Goal: Information Seeking & Learning: Learn about a topic

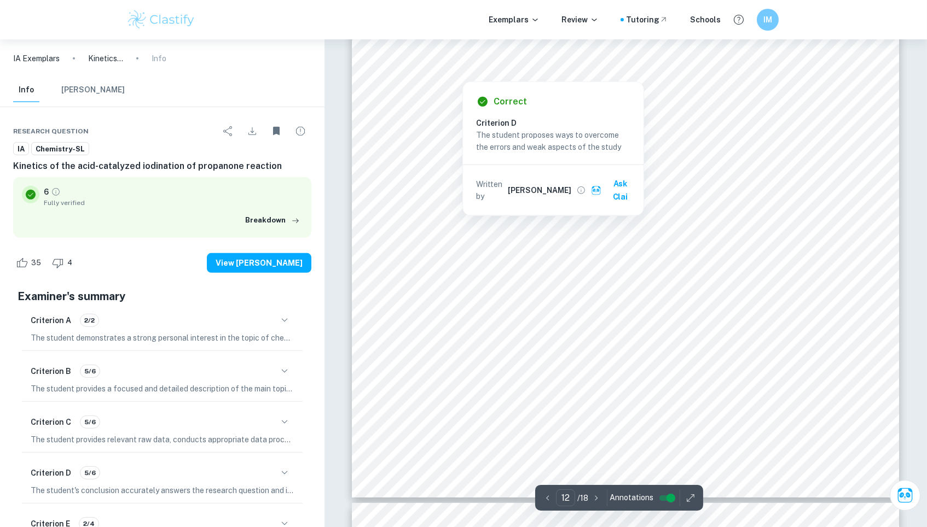
scroll to position [8995, 0]
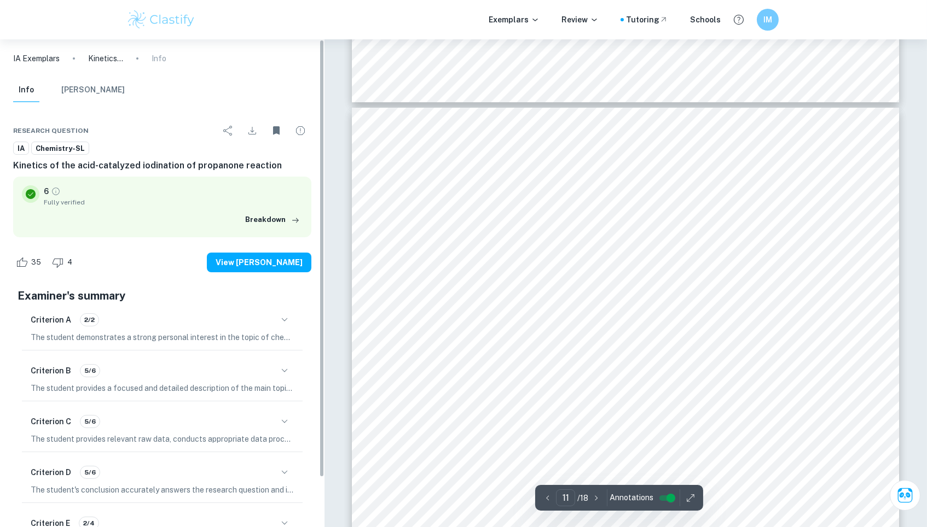
type input "10"
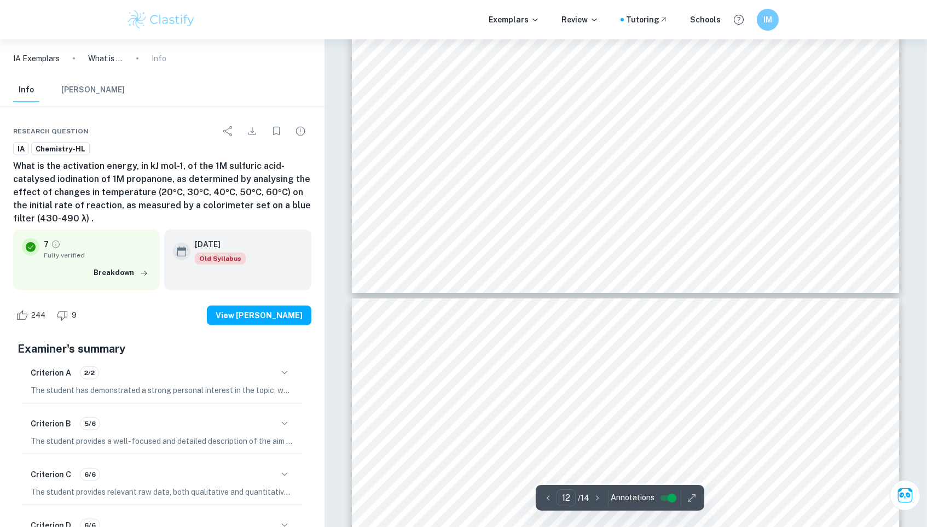
scroll to position [9169, 1]
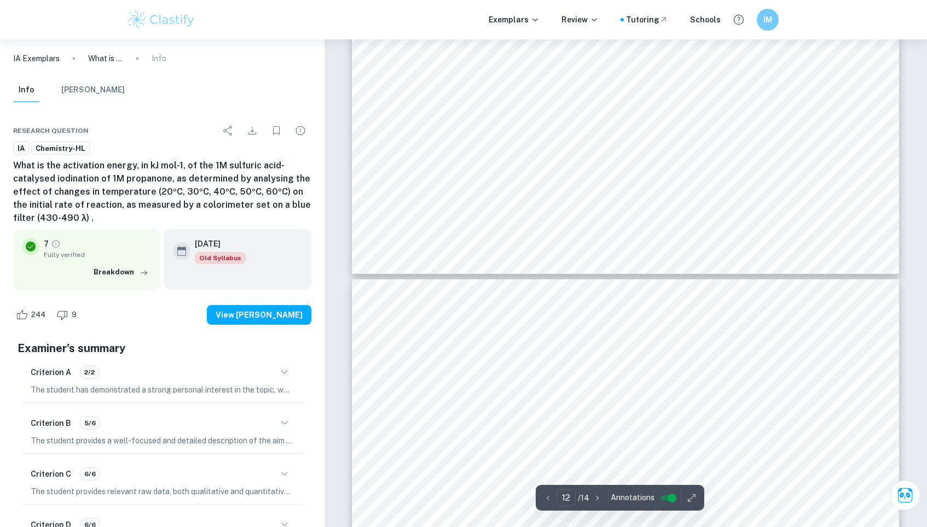
type input "11"
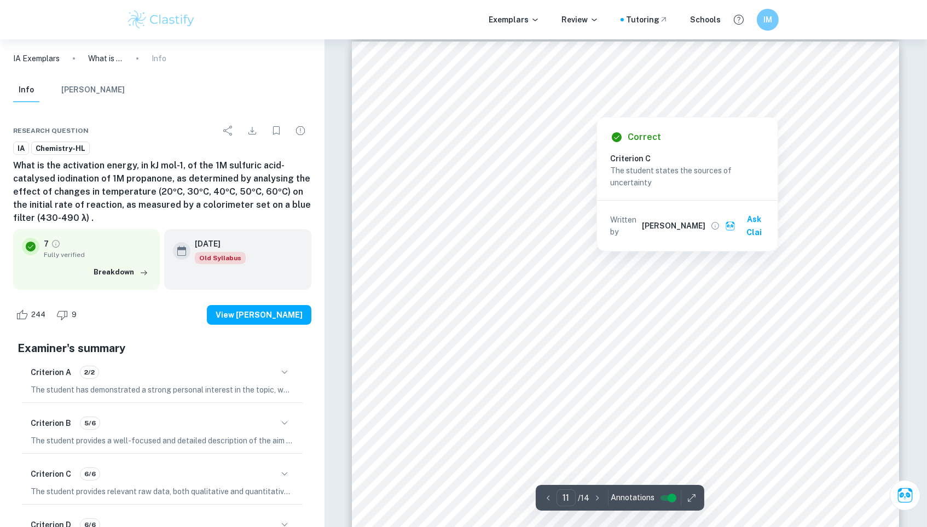
scroll to position [7900, 0]
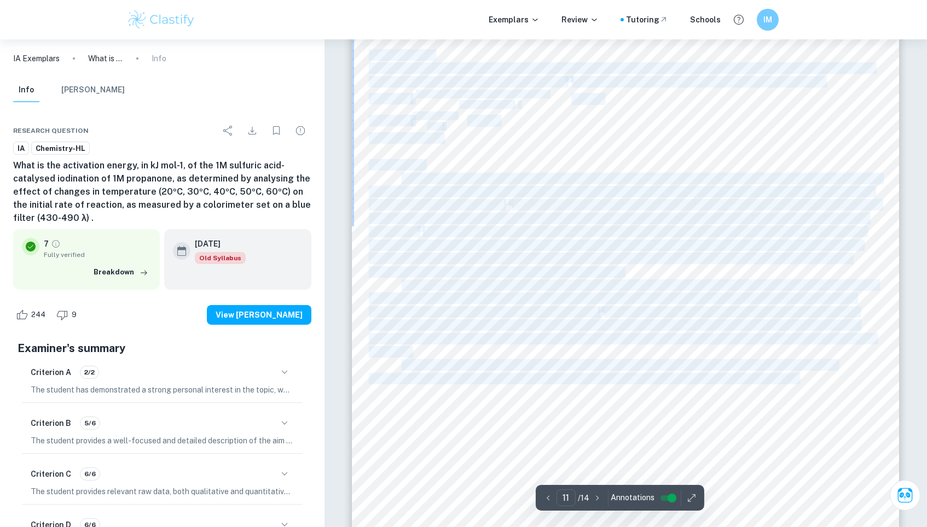
drag, startPoint x: 398, startPoint y: 173, endPoint x: 802, endPoint y: 382, distance: 454.8
click at [802, 382] on div "Percent Error There is no literature value for the iodination of propanone. How…" at bounding box center [625, 402] width 547 height 773
click at [802, 382] on span "proportional relationship between the negative natural logarithm of k and the r…" at bounding box center [620, 379] width 502 height 10
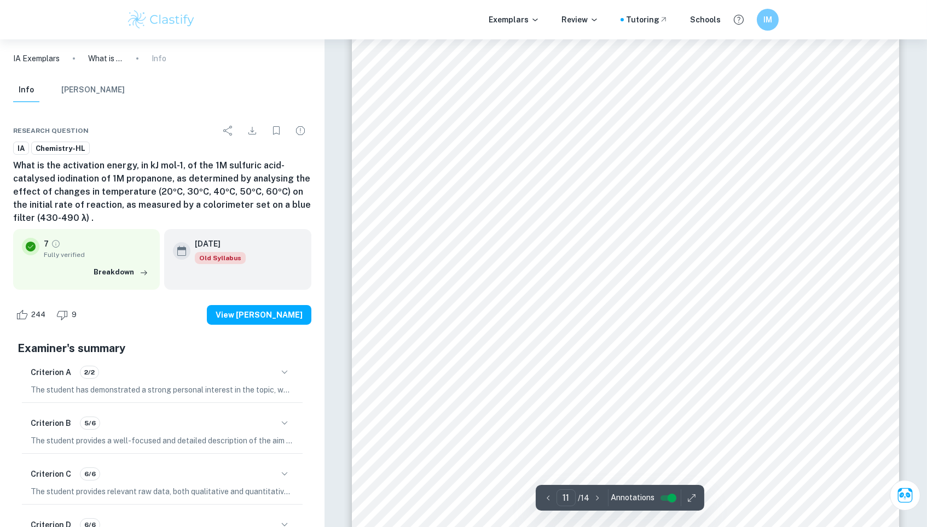
drag, startPoint x: 836, startPoint y: 389, endPoint x: 453, endPoint y: 258, distance: 404.6
click at [453, 258] on div "Percent Error There is no literature value for the iodination of propanone. How…" at bounding box center [625, 402] width 547 height 773
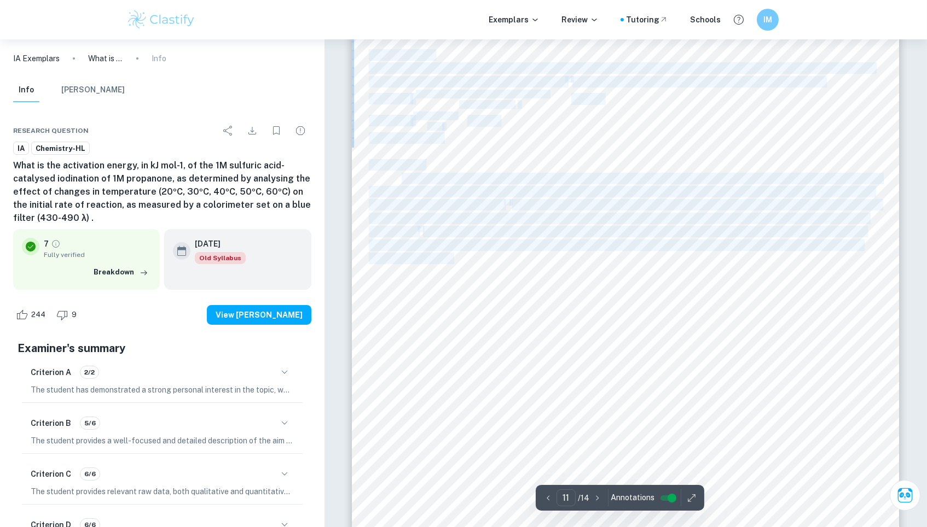
click at [453, 258] on span "increases to the point where kinetic energy is greater than activation energy. …" at bounding box center [610, 259] width 482 height 10
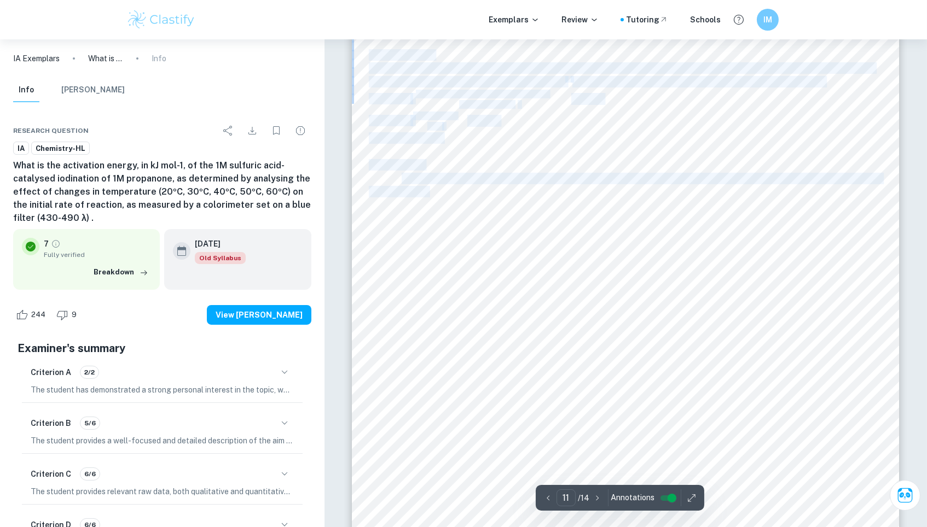
drag, startPoint x: 400, startPoint y: 181, endPoint x: 444, endPoint y: 228, distance: 63.9
click at [444, 228] on div "Percent Error There is no literature value for the iodination of propanone. How…" at bounding box center [625, 402] width 547 height 773
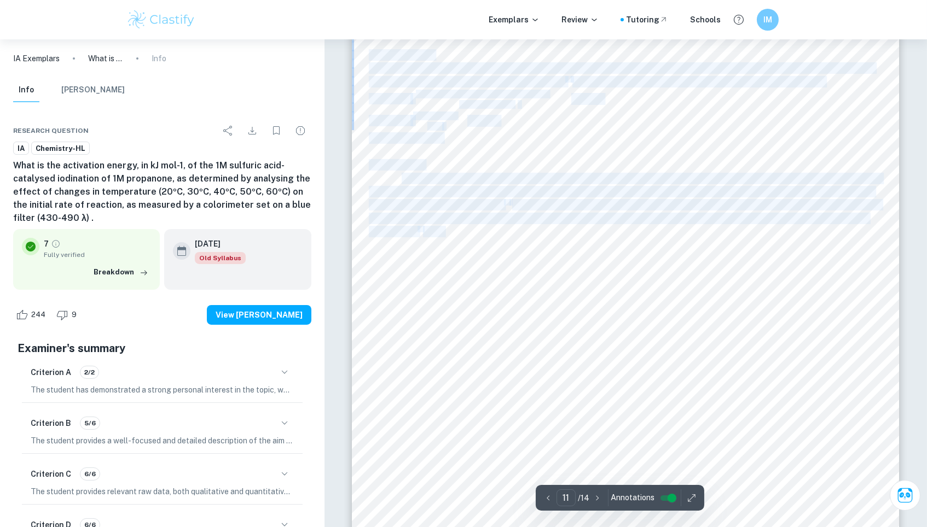
click at [444, 228] on span ". The data tables showed that the initial rate value increased with temperature…" at bounding box center [644, 232] width 443 height 10
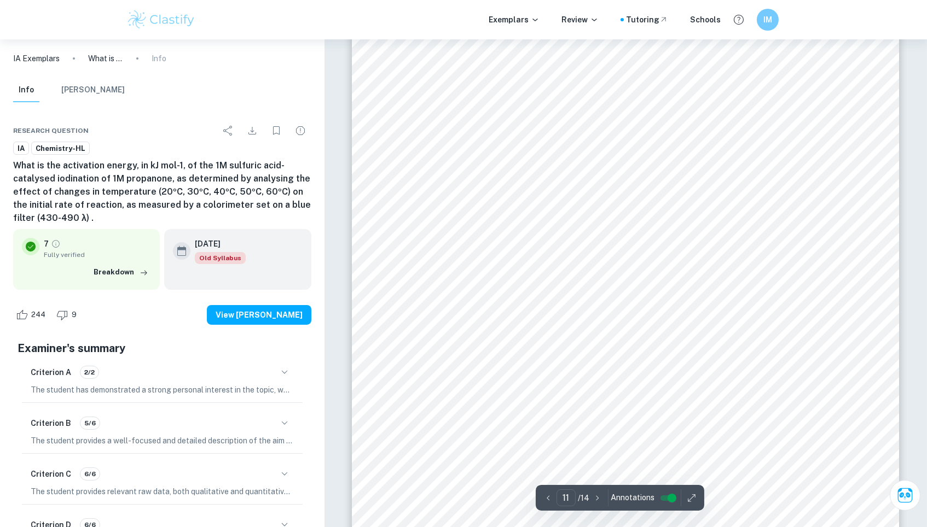
scroll to position [7894, 0]
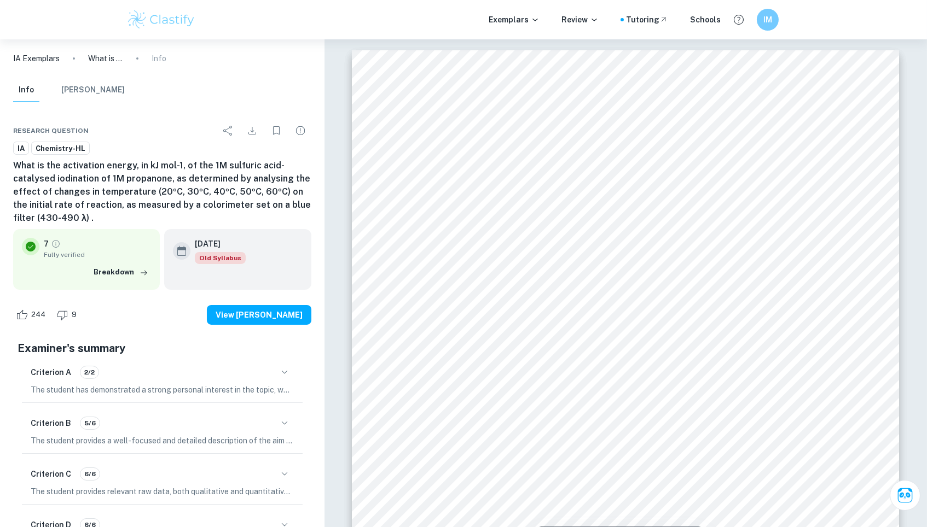
click at [171, 23] on img at bounding box center [160, 20] width 69 height 22
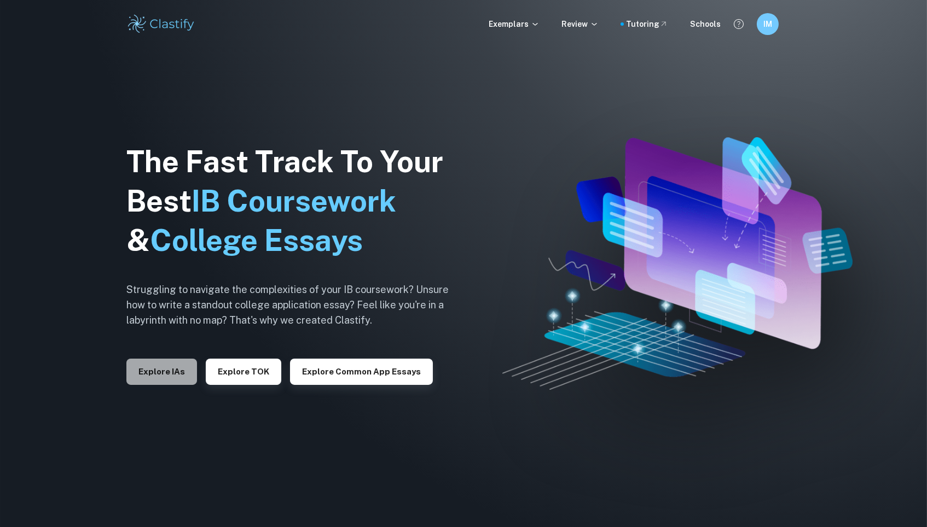
click at [170, 366] on button "Explore IAs" at bounding box center [161, 372] width 71 height 26
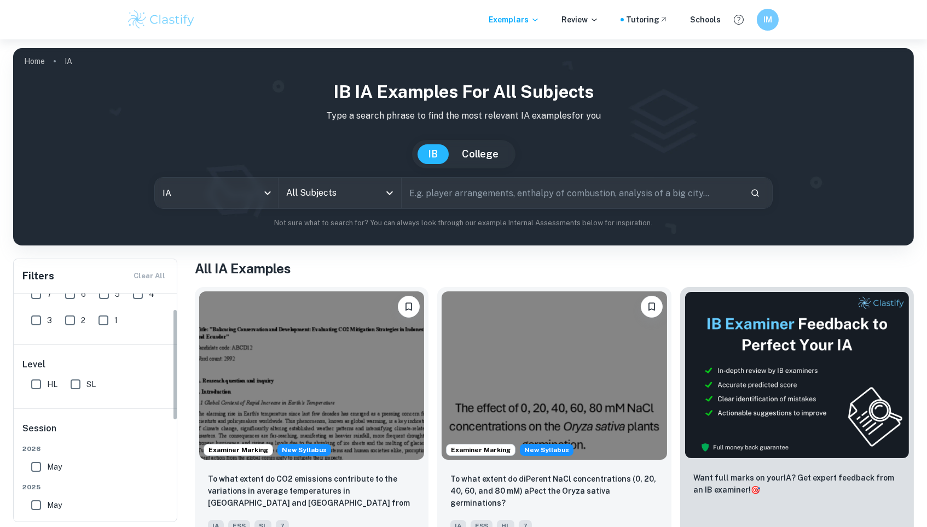
scroll to position [23, 0]
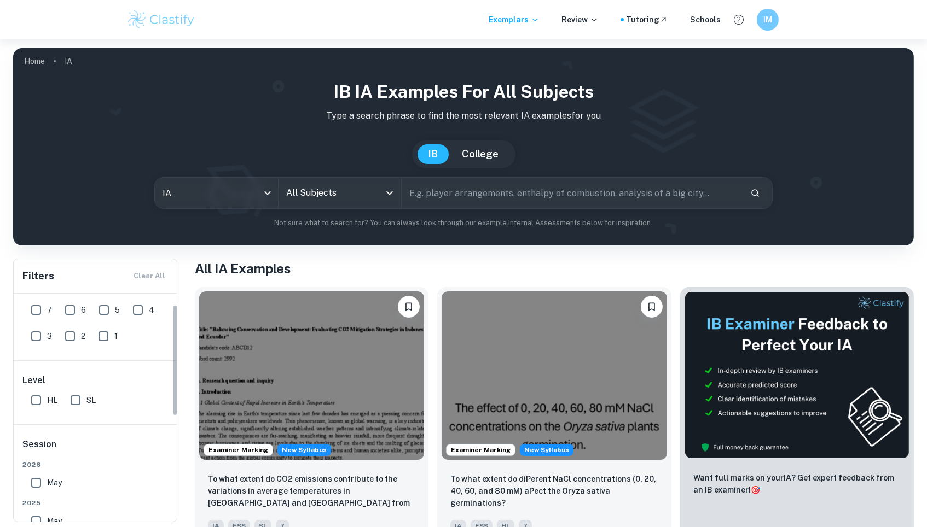
click at [41, 312] on input "7" at bounding box center [36, 310] width 22 height 22
checkbox input "true"
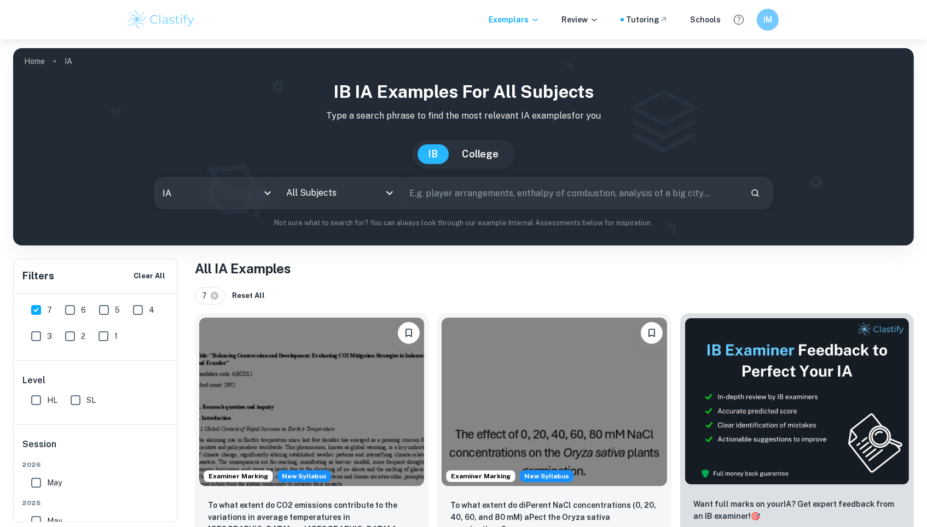
click at [37, 398] on input "HL" at bounding box center [36, 400] width 22 height 22
checkbox input "true"
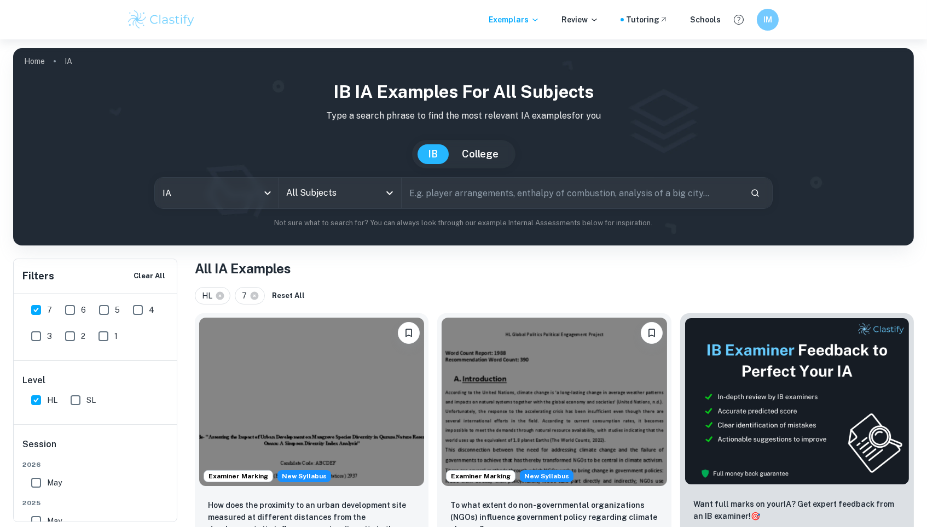
click at [324, 203] on div "All Subjects" at bounding box center [339, 193] width 123 height 31
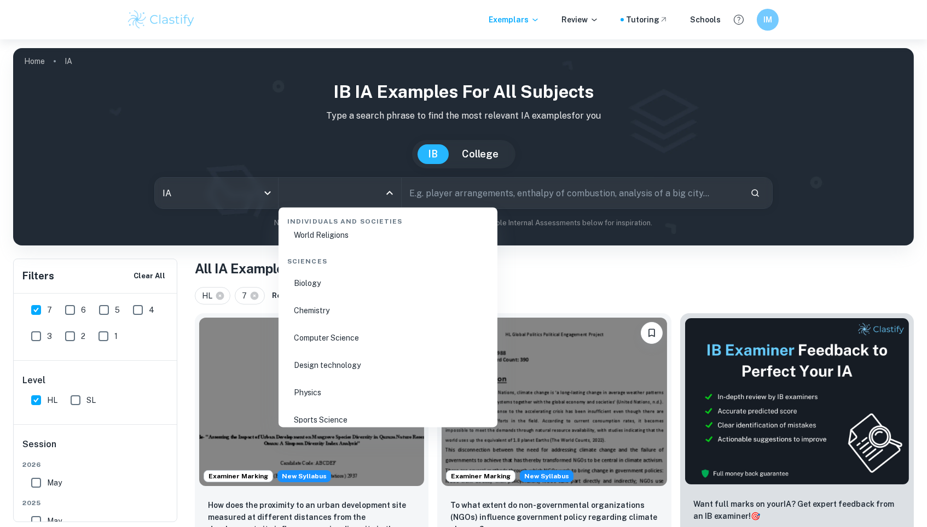
scroll to position [1658, 0]
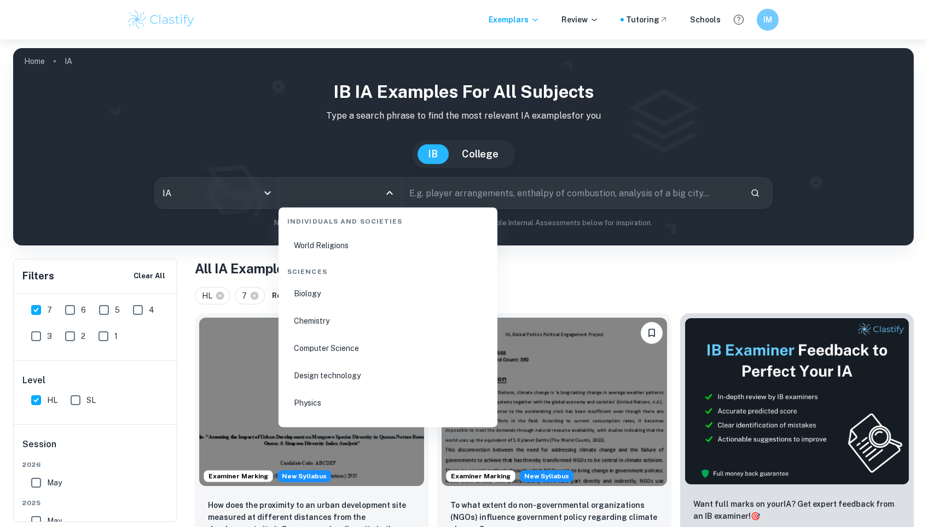
click at [325, 309] on li "Chemistry" at bounding box center [388, 321] width 210 height 25
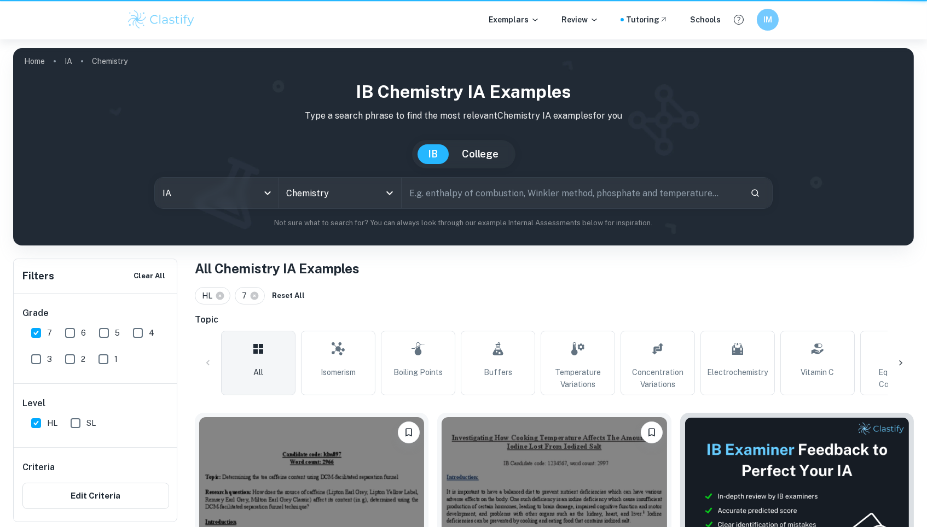
click at [554, 194] on input "text" at bounding box center [572, 193] width 340 height 31
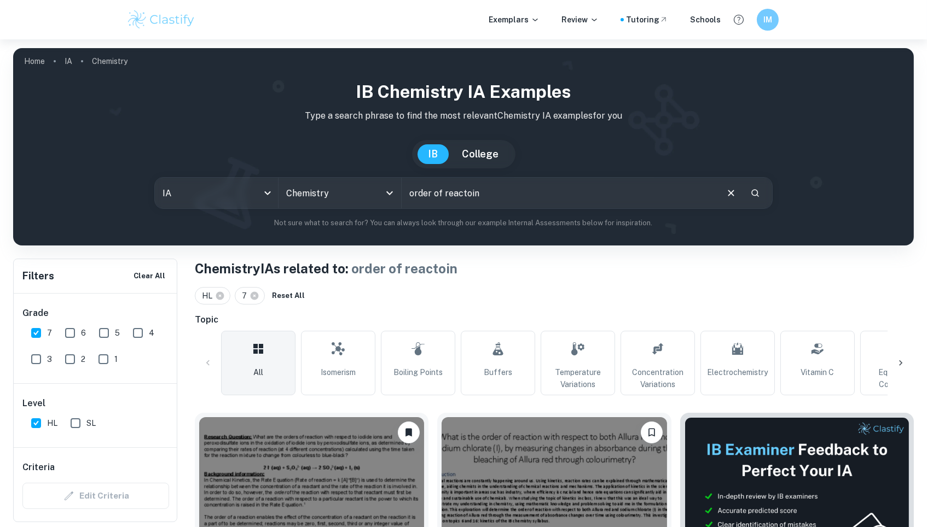
click at [527, 195] on input "order of reactoin" at bounding box center [559, 193] width 315 height 31
type input "order of reaction"
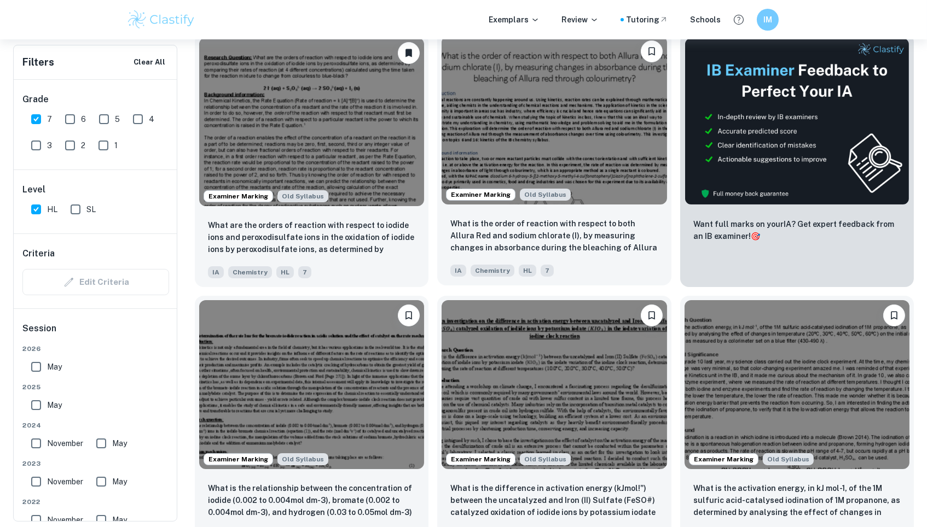
scroll to position [333, 0]
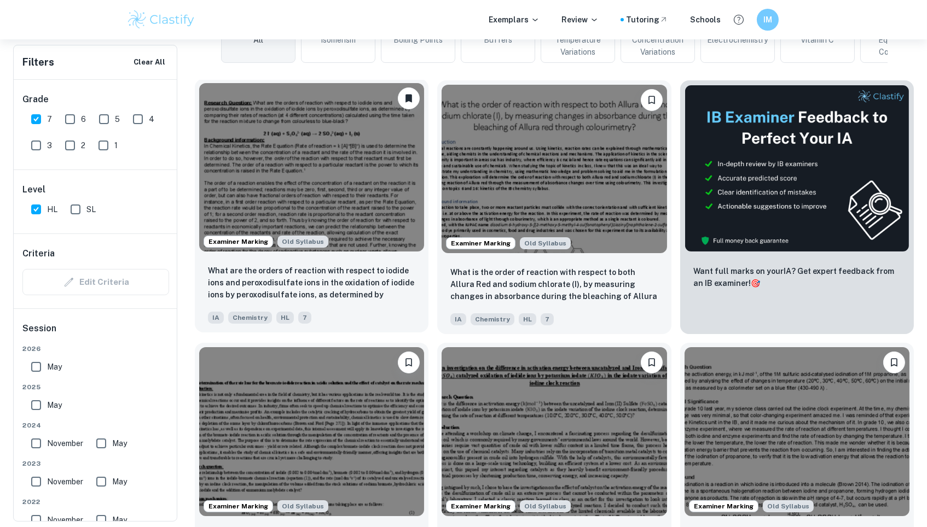
click at [373, 214] on img at bounding box center [311, 167] width 225 height 168
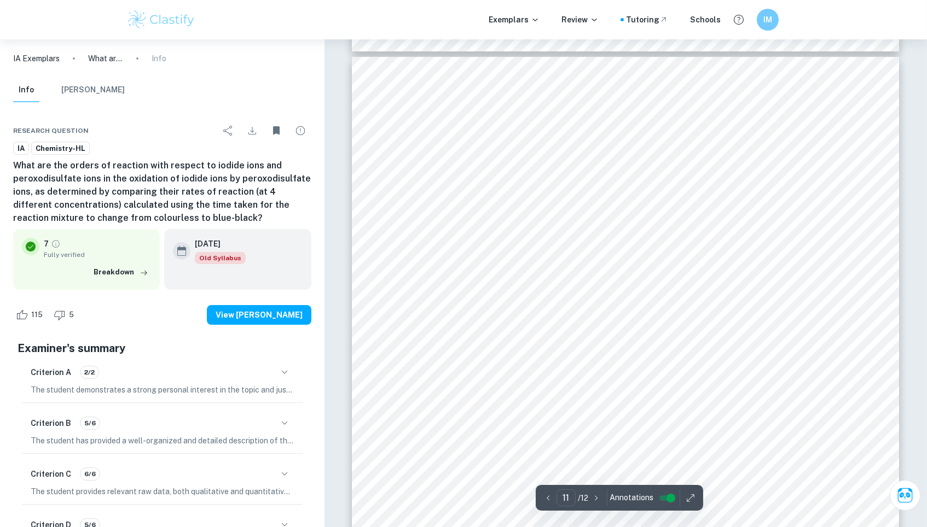
type input "10"
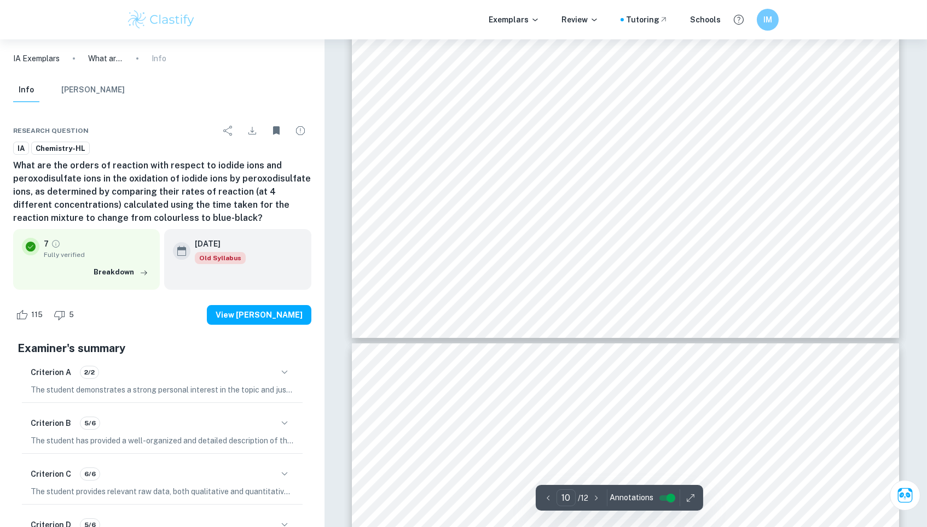
scroll to position [6990, 0]
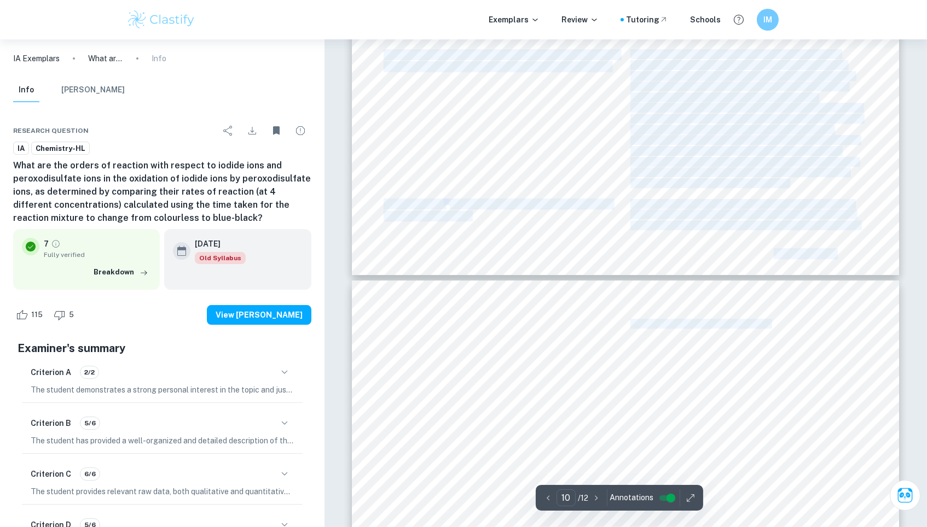
drag, startPoint x: 629, startPoint y: 57, endPoint x: 767, endPoint y: 335, distance: 310.4
click at [764, 373] on span "the blue-black iodine starch complex to obscure the ‘X’ is" at bounding box center [742, 377] width 224 height 9
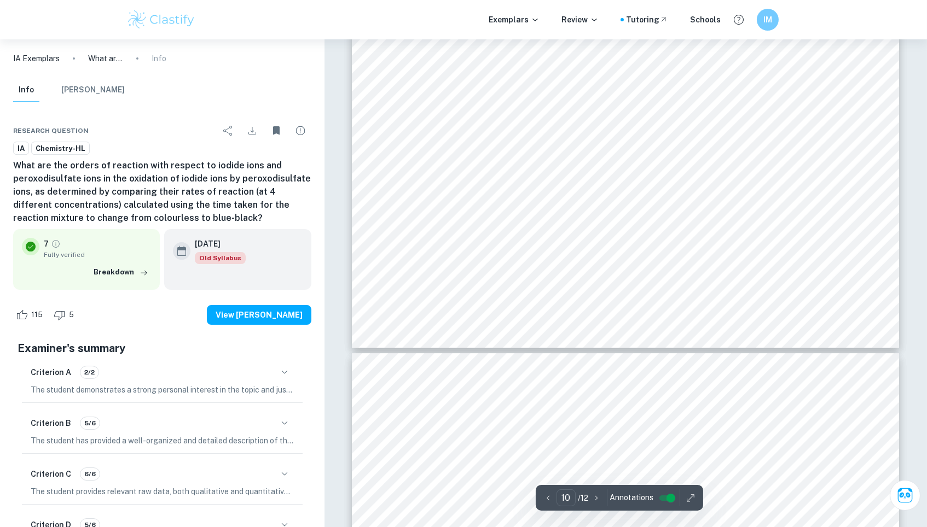
scroll to position [6838, 0]
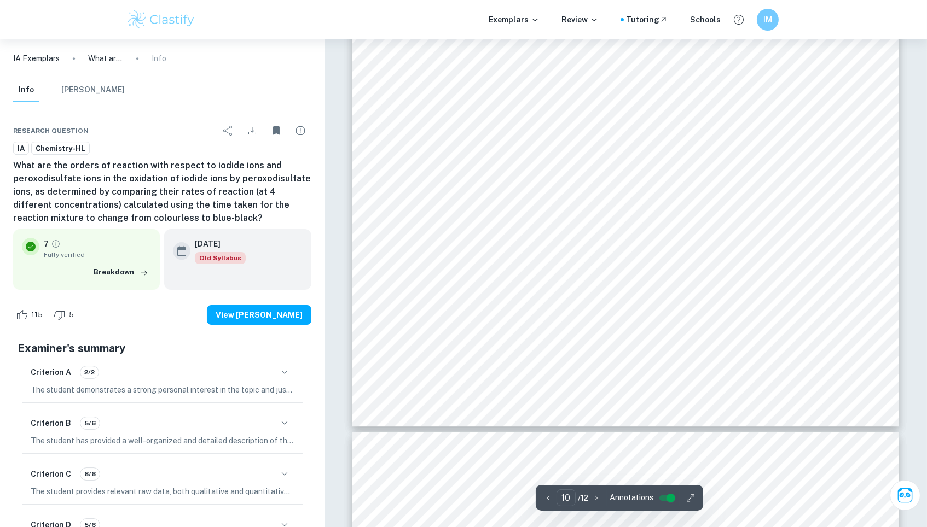
drag, startPoint x: 790, startPoint y: 338, endPoint x: 629, endPoint y: 232, distance: 192.8
click at [629, 232] on div at bounding box center [625, 73] width 547 height 708
click at [629, 232] on div "= 60 % ● With respect to I - ions Theoretical value 6 of order of reaction with…" at bounding box center [625, 73] width 547 height 708
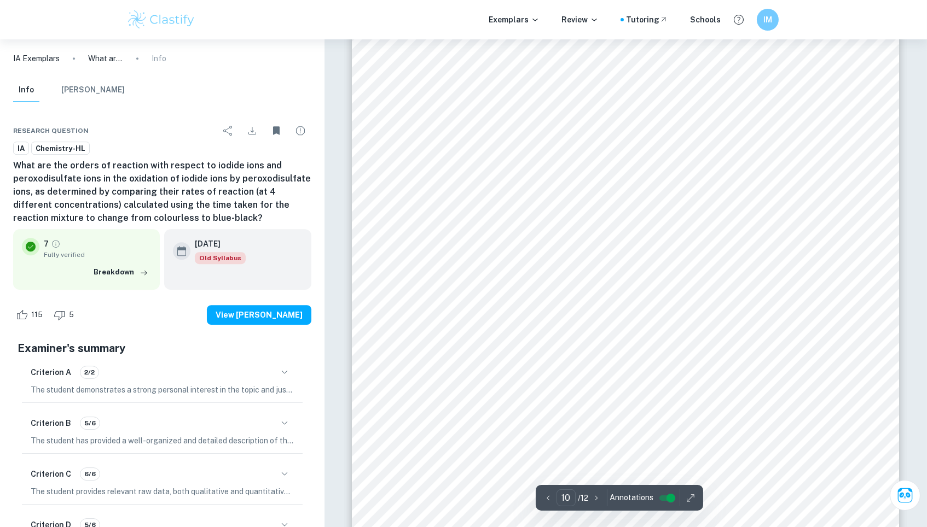
scroll to position [6483, 0]
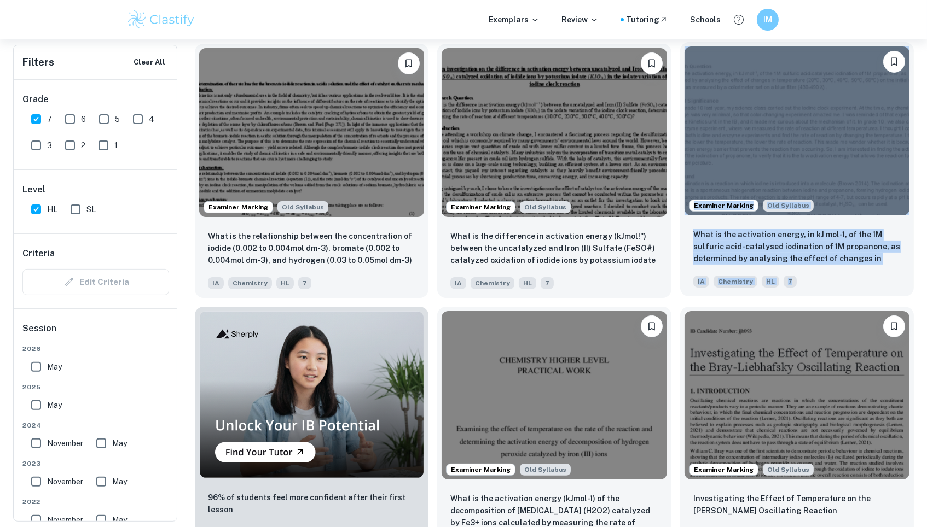
scroll to position [660, 0]
